Goal: Transaction & Acquisition: Book appointment/travel/reservation

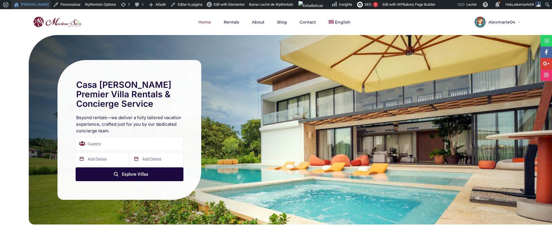
click at [32, 7] on link "[PERSON_NAME]" at bounding box center [30, 4] width 39 height 9
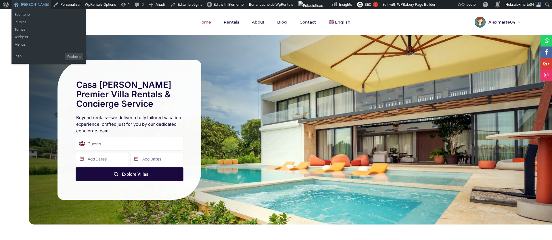
click at [34, 3] on link "[PERSON_NAME]" at bounding box center [30, 4] width 39 height 9
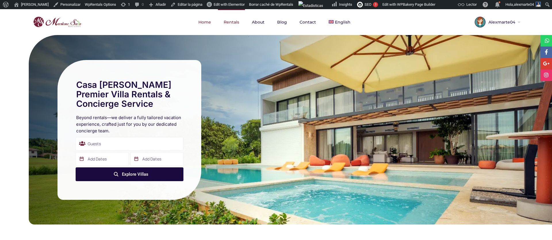
click at [237, 25] on link "Rentals" at bounding box center [231, 22] width 27 height 26
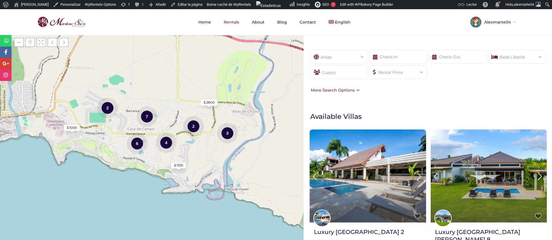
click at [340, 59] on div "Areas" at bounding box center [339, 55] width 49 height 10
click at [363, 57] on span at bounding box center [363, 57] width 0 height 0
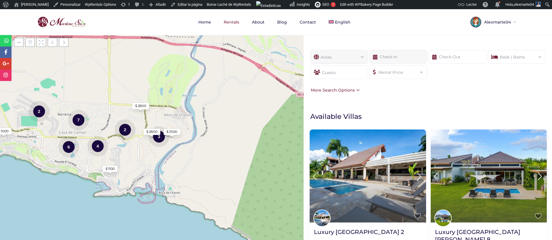
click at [393, 58] on input "text" at bounding box center [398, 57] width 58 height 14
click at [452, 59] on input "text" at bounding box center [458, 57] width 58 height 14
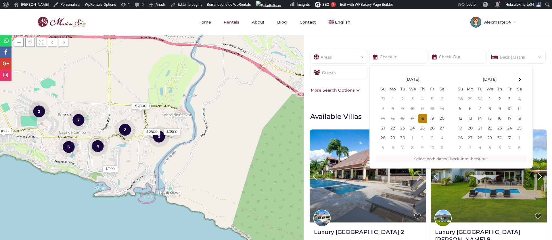
click at [522, 59] on div "Beds | Baths" at bounding box center [516, 55] width 49 height 10
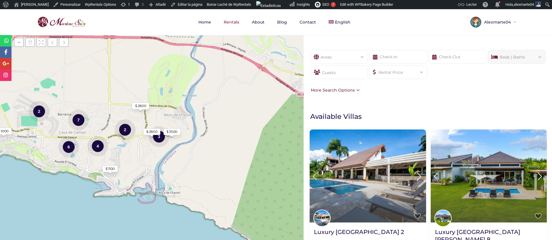
click at [335, 74] on div "Guests" at bounding box center [339, 72] width 58 height 14
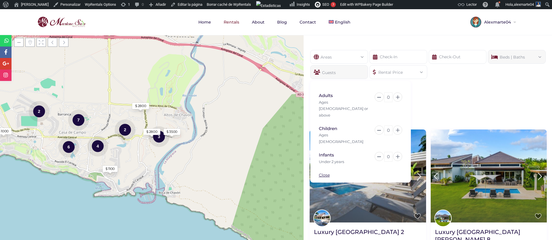
click at [391, 69] on div "Rental Price" at bounding box center [398, 71] width 49 height 10
click at [471, 101] on div "Areas All Areas Casa De Campo (26) - Barranca (1) - Barranca Oeste (1) - Barran…" at bounding box center [427, 71] width 248 height 61
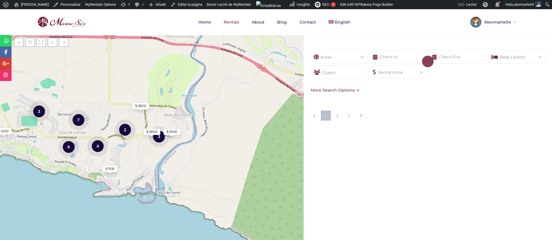
click at [337, 90] on div "More Search Options" at bounding box center [334, 90] width 50 height 6
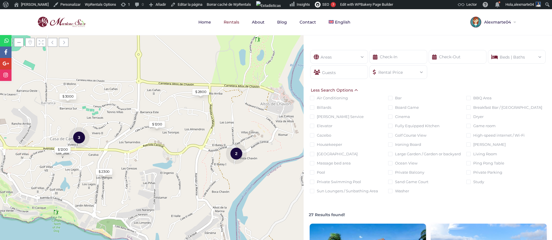
click at [351, 88] on div "Less Search Options" at bounding box center [334, 90] width 50 height 6
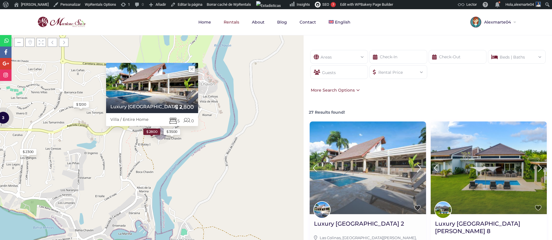
click at [354, 155] on img at bounding box center [368, 168] width 116 height 93
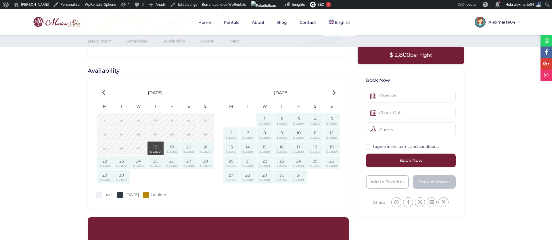
scroll to position [640, 0]
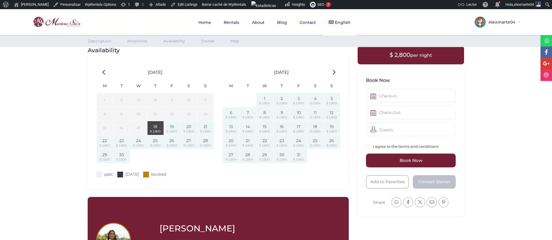
click at [333, 72] on icon at bounding box center [333, 72] width 3 height 5
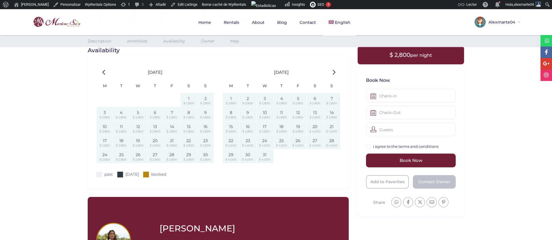
click at [333, 72] on icon at bounding box center [333, 72] width 3 height 5
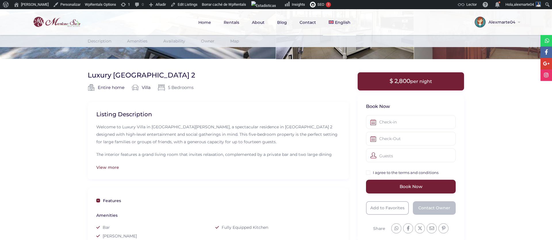
scroll to position [0, 0]
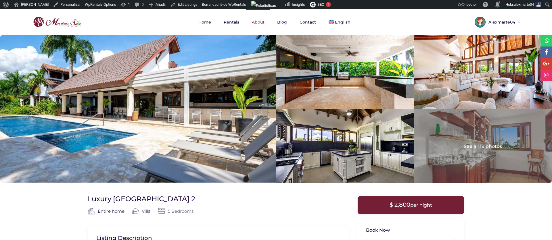
click at [262, 21] on link "About" at bounding box center [258, 22] width 24 height 26
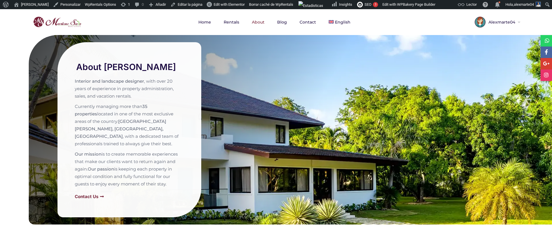
click at [58, 22] on img at bounding box center [57, 22] width 51 height 14
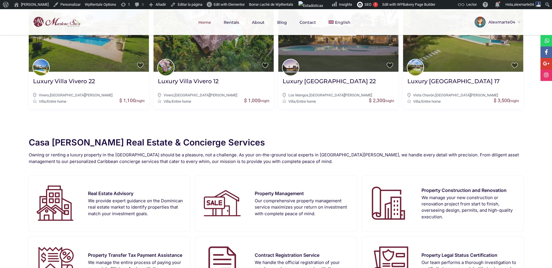
scroll to position [262, 0]
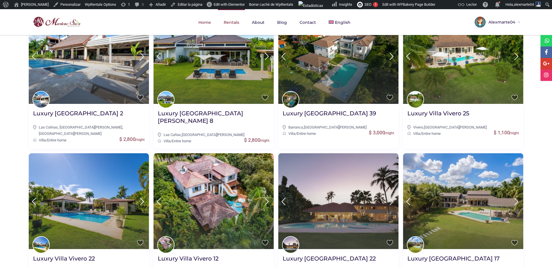
click at [229, 22] on link "Rentals" at bounding box center [231, 22] width 27 height 26
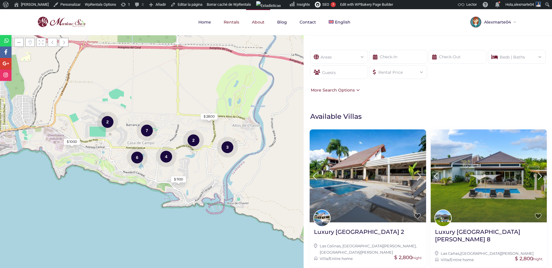
click at [260, 24] on link "About" at bounding box center [258, 22] width 24 height 26
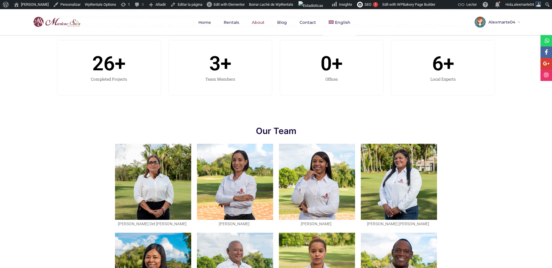
scroll to position [12, 0]
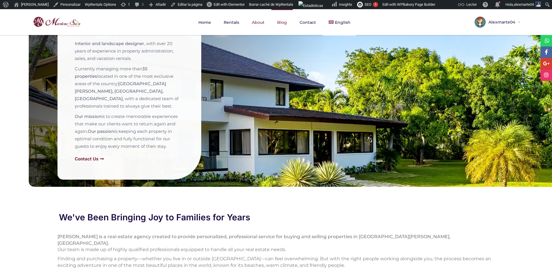
click at [284, 19] on link "Blog" at bounding box center [281, 22] width 21 height 26
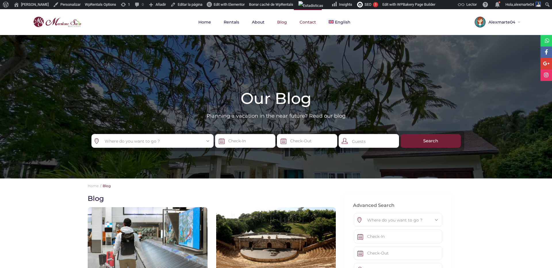
click at [306, 21] on link "Contact" at bounding box center [308, 22] width 28 height 26
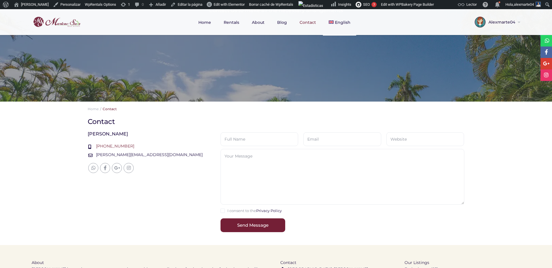
scroll to position [143, 0]
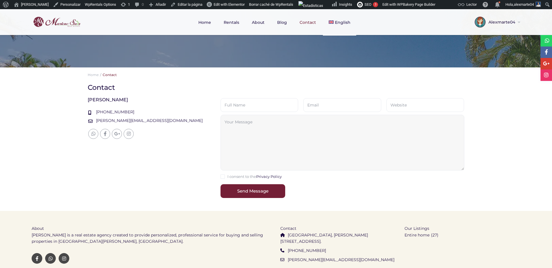
click at [243, 121] on textarea at bounding box center [342, 143] width 244 height 56
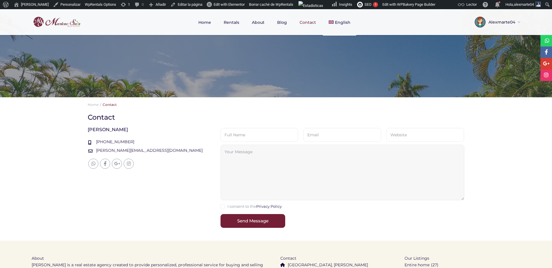
scroll to position [0, 0]
